Goal: Information Seeking & Learning: Learn about a topic

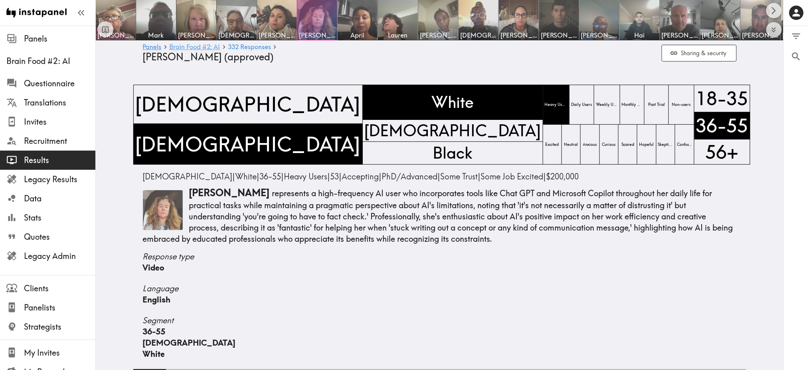
click at [189, 49] on link "Brain Food #2: AI" at bounding box center [194, 48] width 51 height 8
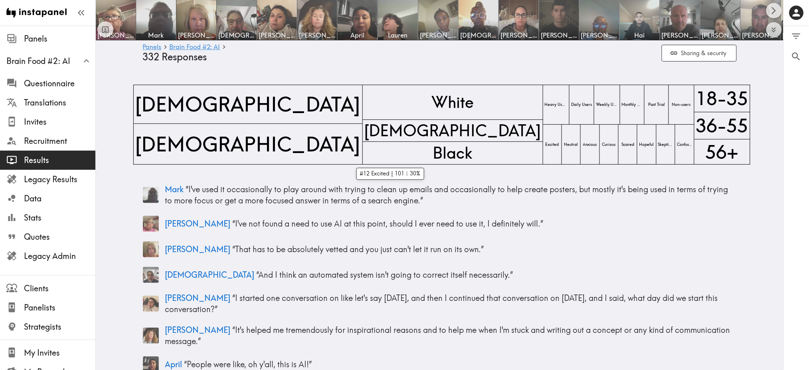
click at [543, 150] on div "Excited" at bounding box center [552, 145] width 19 height 40
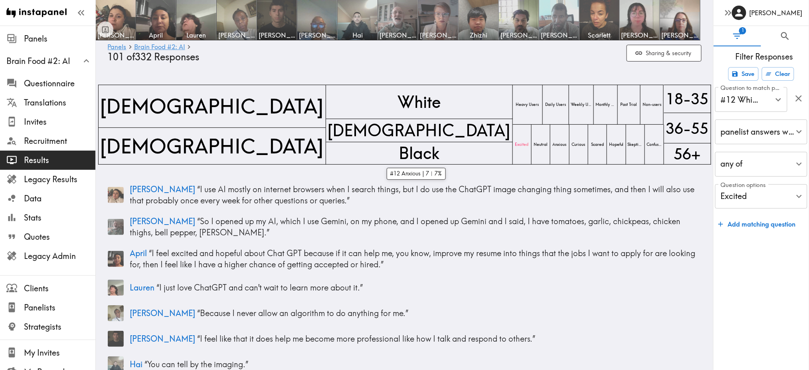
click at [551, 143] on span "Anxious" at bounding box center [559, 144] width 17 height 9
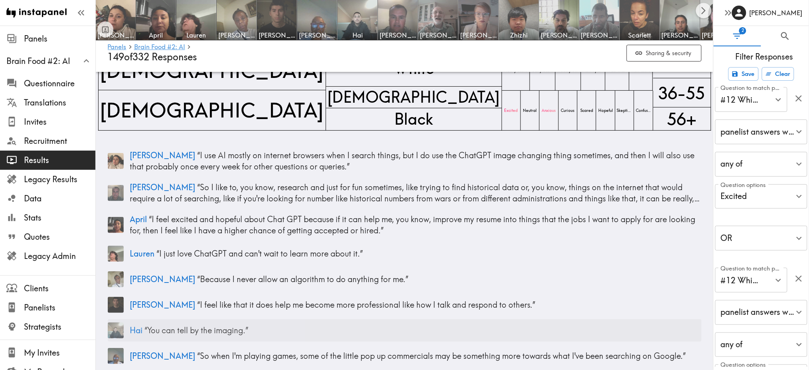
scroll to position [61, 0]
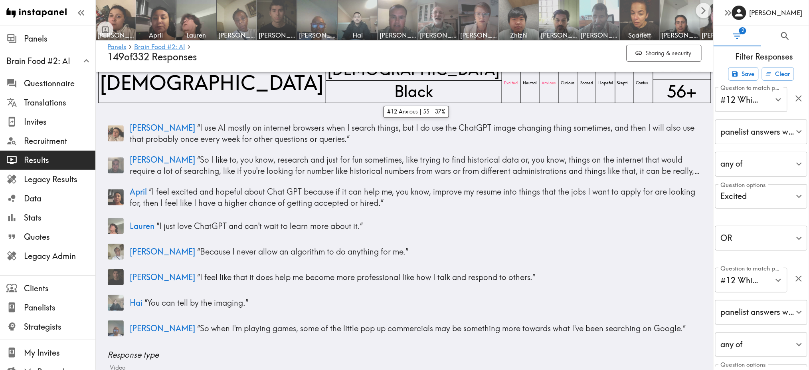
click at [540, 83] on span "Anxious" at bounding box center [548, 83] width 17 height 9
drag, startPoint x: 362, startPoint y: 87, endPoint x: 356, endPoint y: 86, distance: 5.8
click at [503, 86] on span "Excited" at bounding box center [511, 83] width 17 height 9
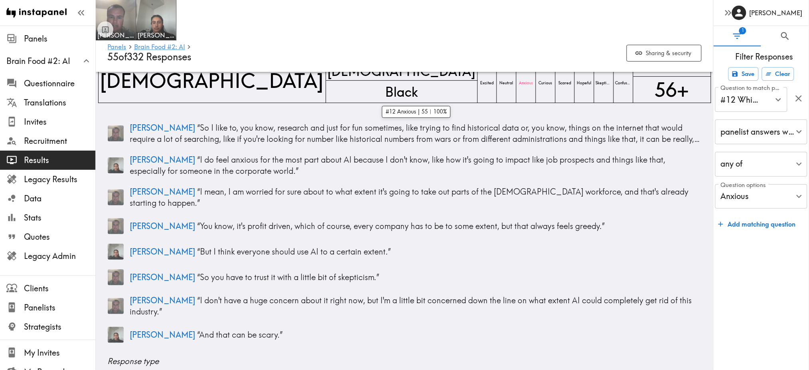
drag, startPoint x: 418, startPoint y: 88, endPoint x: 414, endPoint y: 83, distance: 5.9
click at [517, 83] on span "Anxious" at bounding box center [525, 83] width 17 height 9
click at [799, 93] on icon "button" at bounding box center [799, 98] width 11 height 11
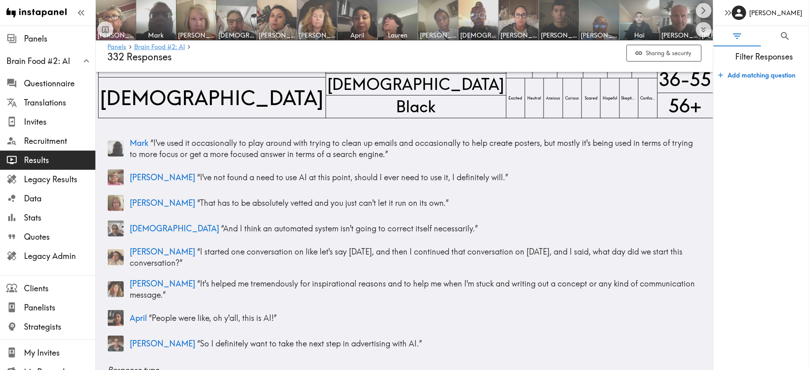
scroll to position [45, 0]
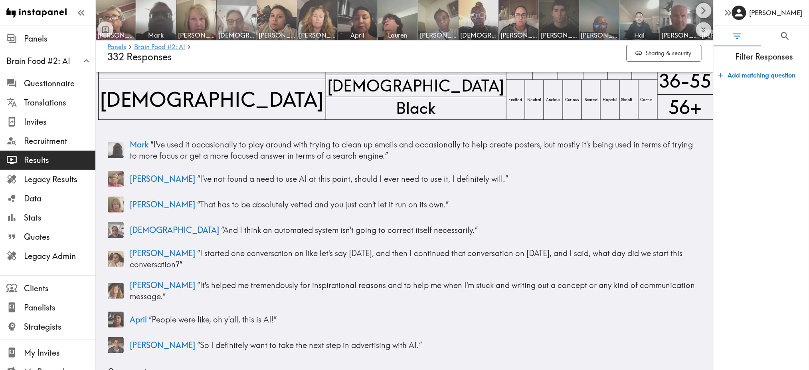
click at [234, 19] on img at bounding box center [237, 20] width 42 height 42
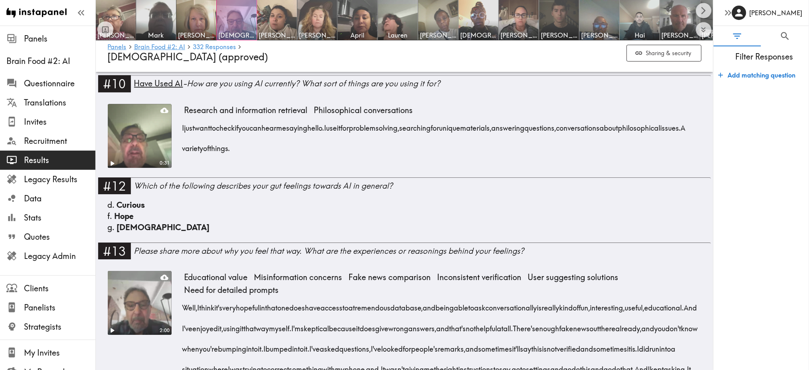
scroll to position [789, 0]
